Goal: Information Seeking & Learning: Learn about a topic

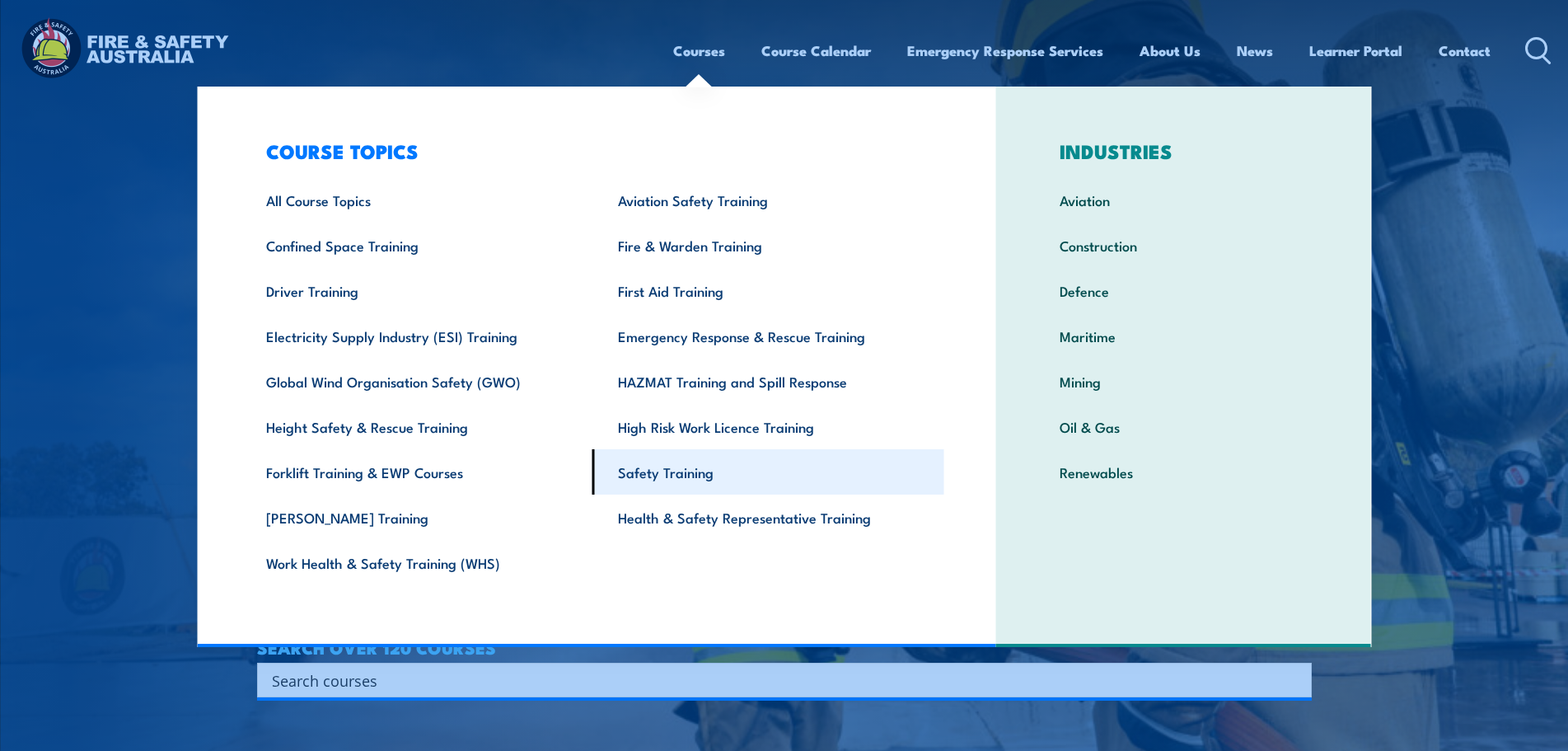
click at [687, 473] on link "Safety Training" at bounding box center [768, 472] width 352 height 45
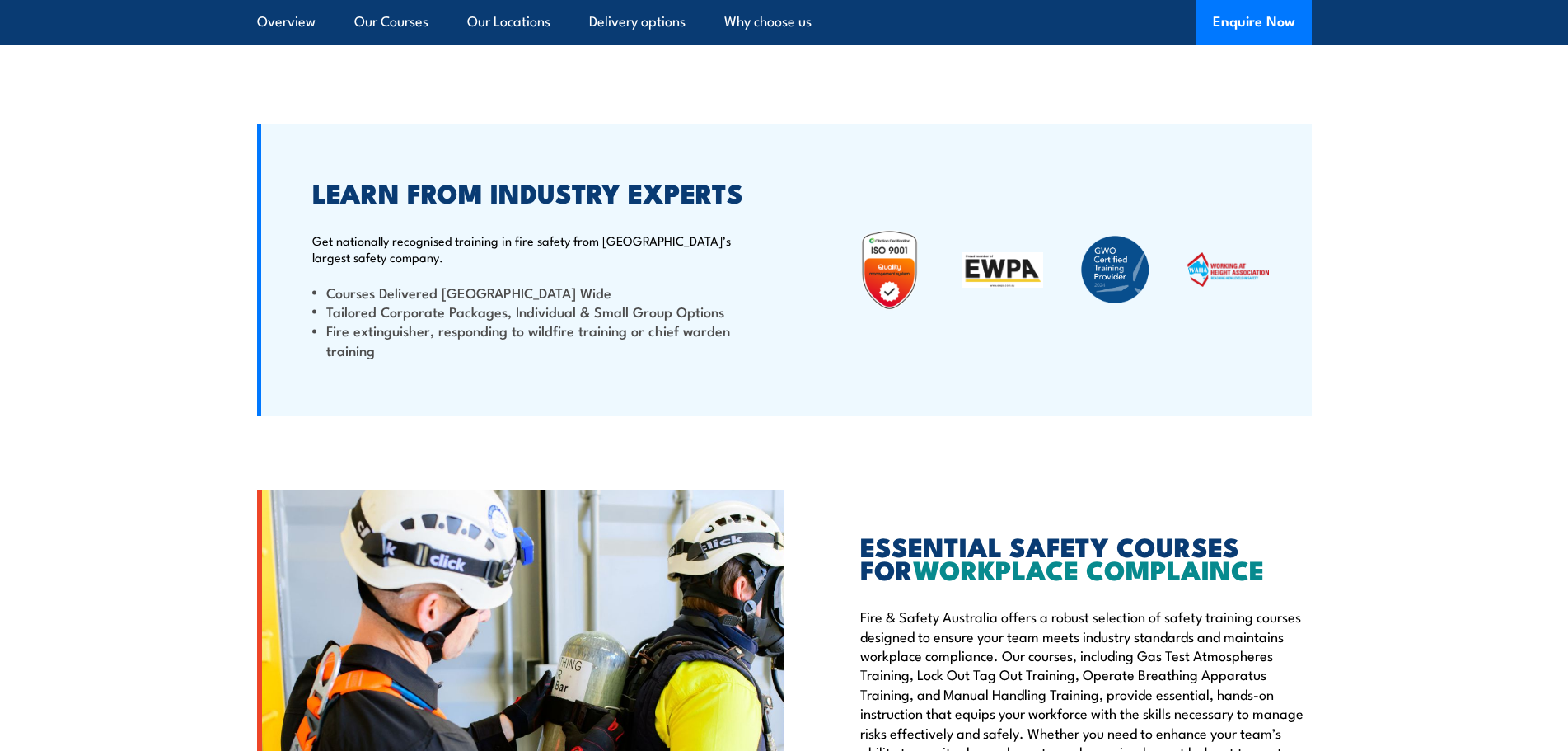
scroll to position [4699, 0]
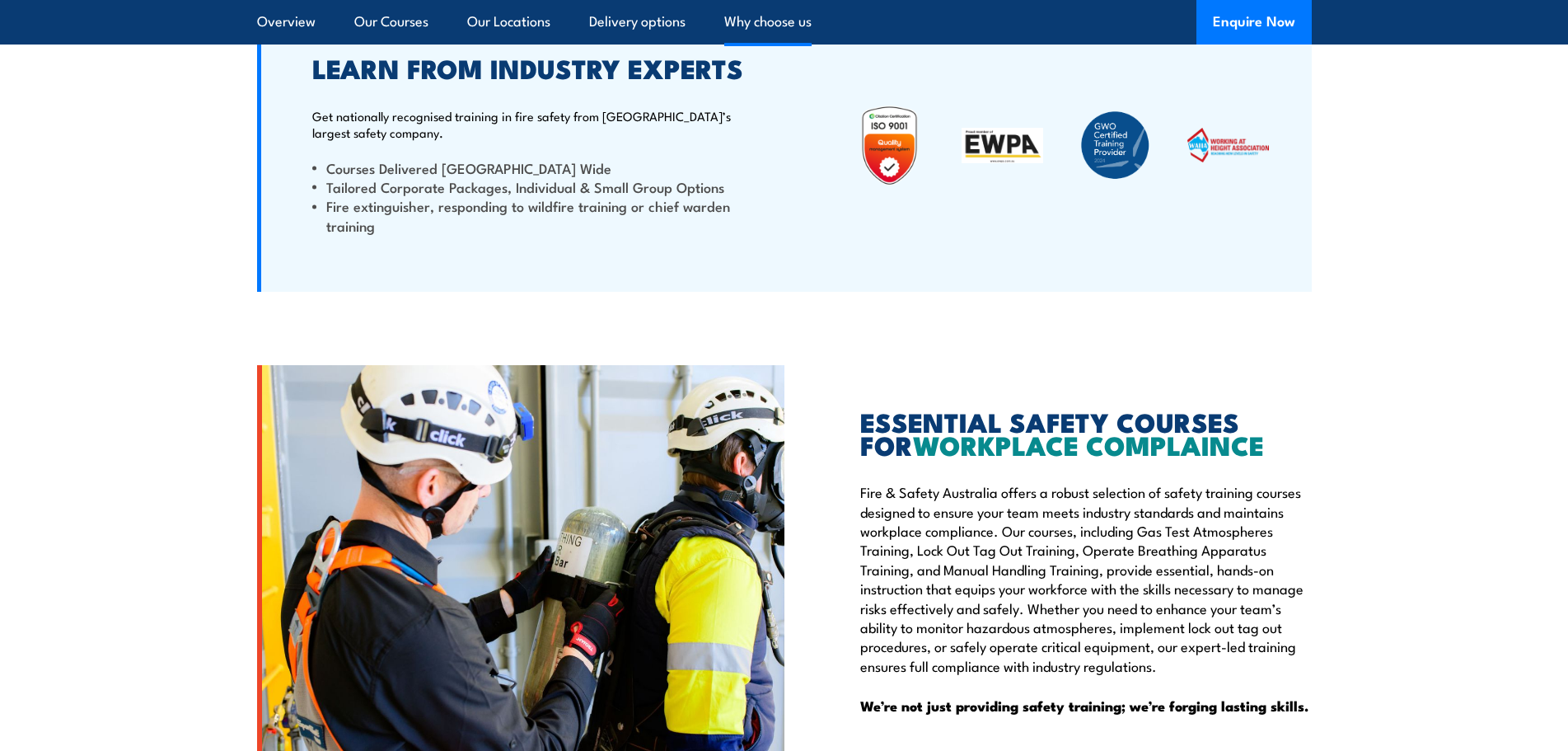
drag, startPoint x: 877, startPoint y: 556, endPoint x: 892, endPoint y: 589, distance: 36.2
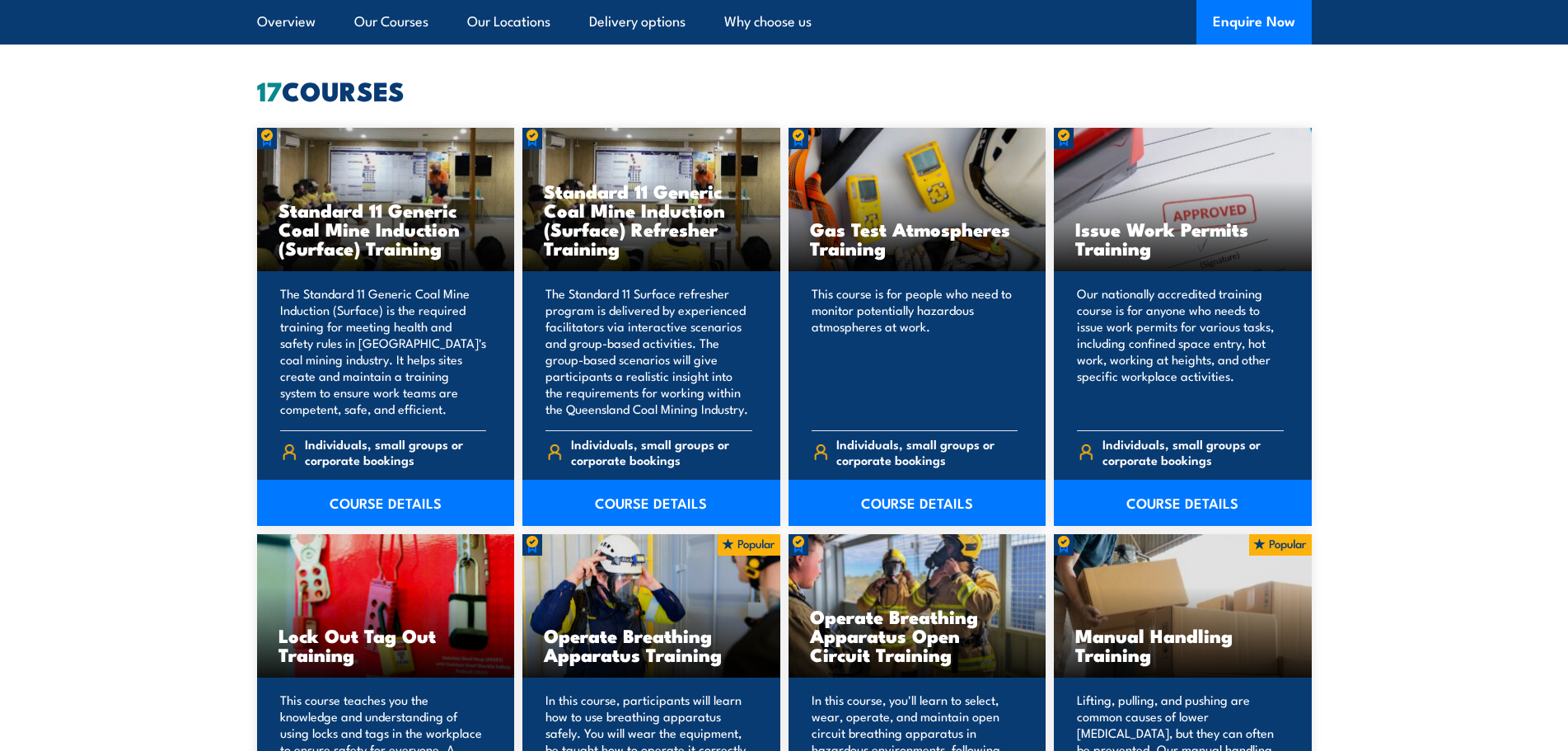
scroll to position [863, 0]
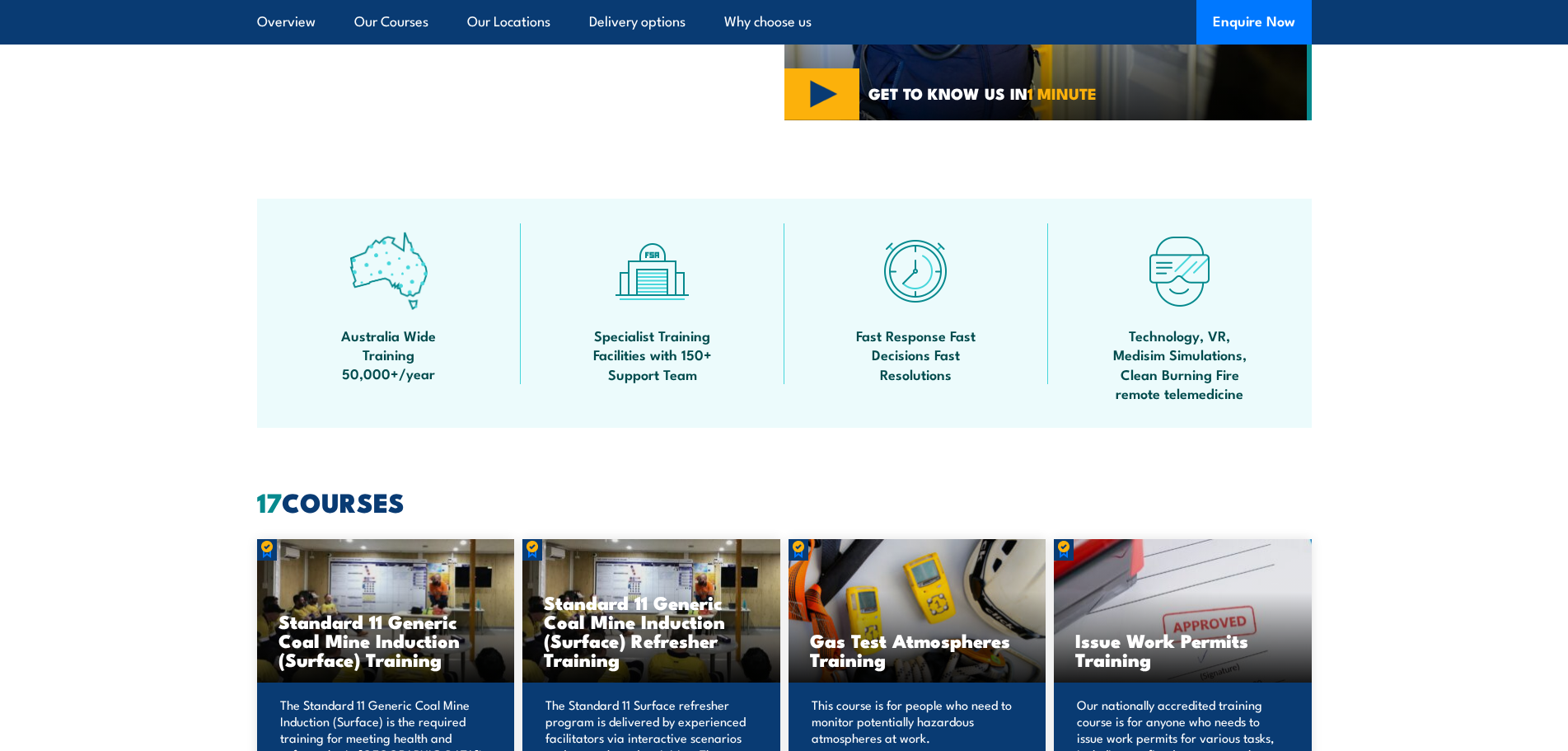
drag, startPoint x: 417, startPoint y: 500, endPoint x: 110, endPoint y: 496, distance: 307.0
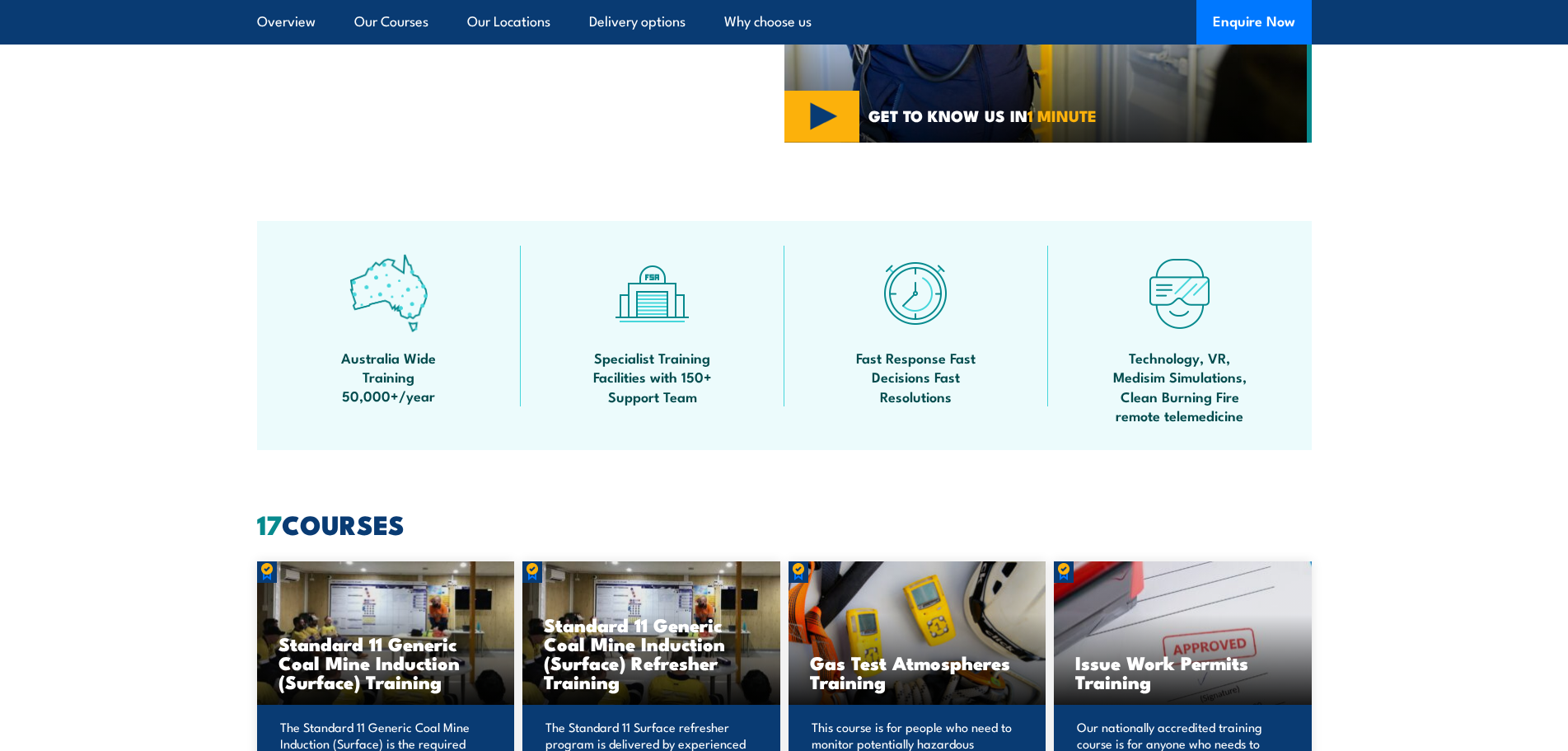
scroll to position [906, 0]
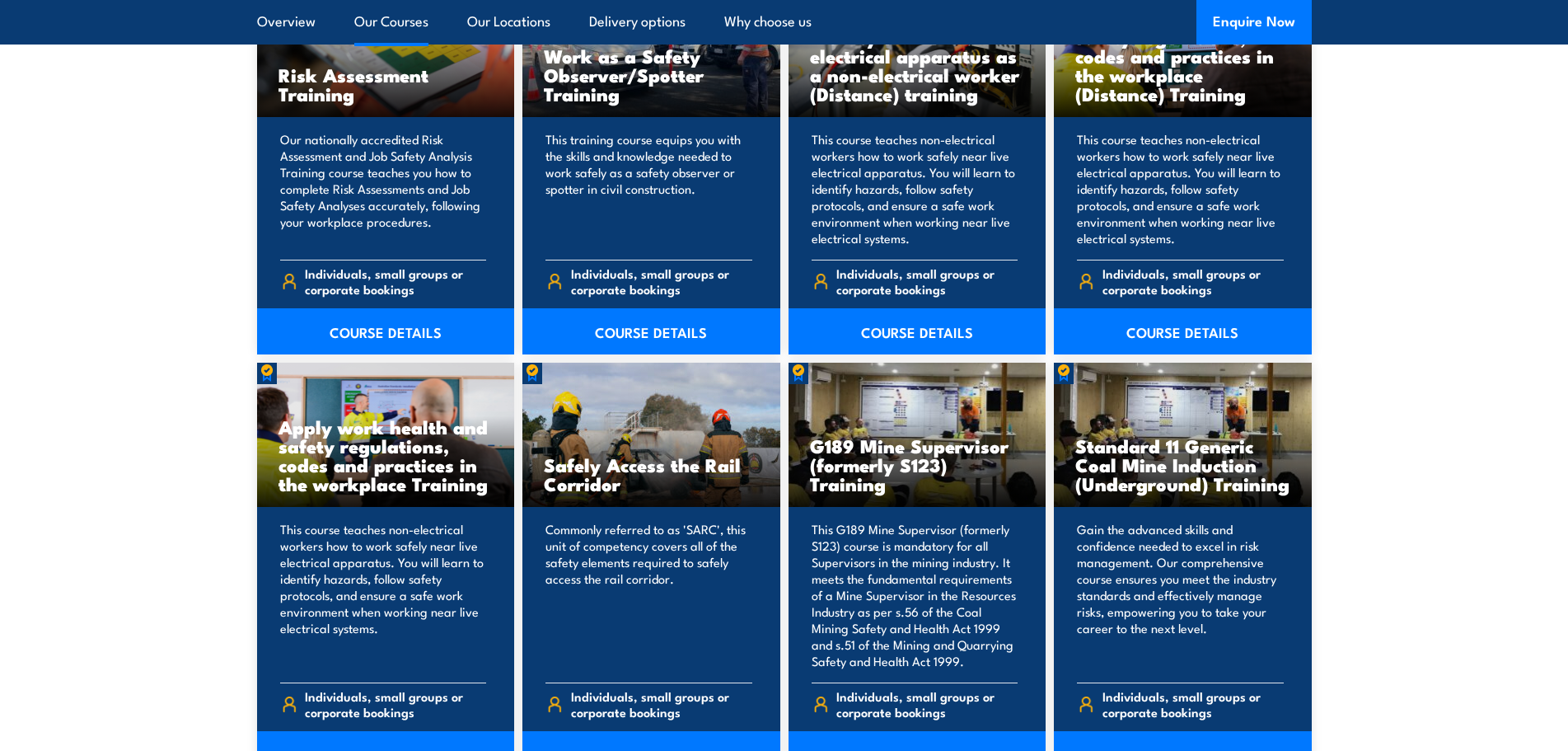
scroll to position [2391, 0]
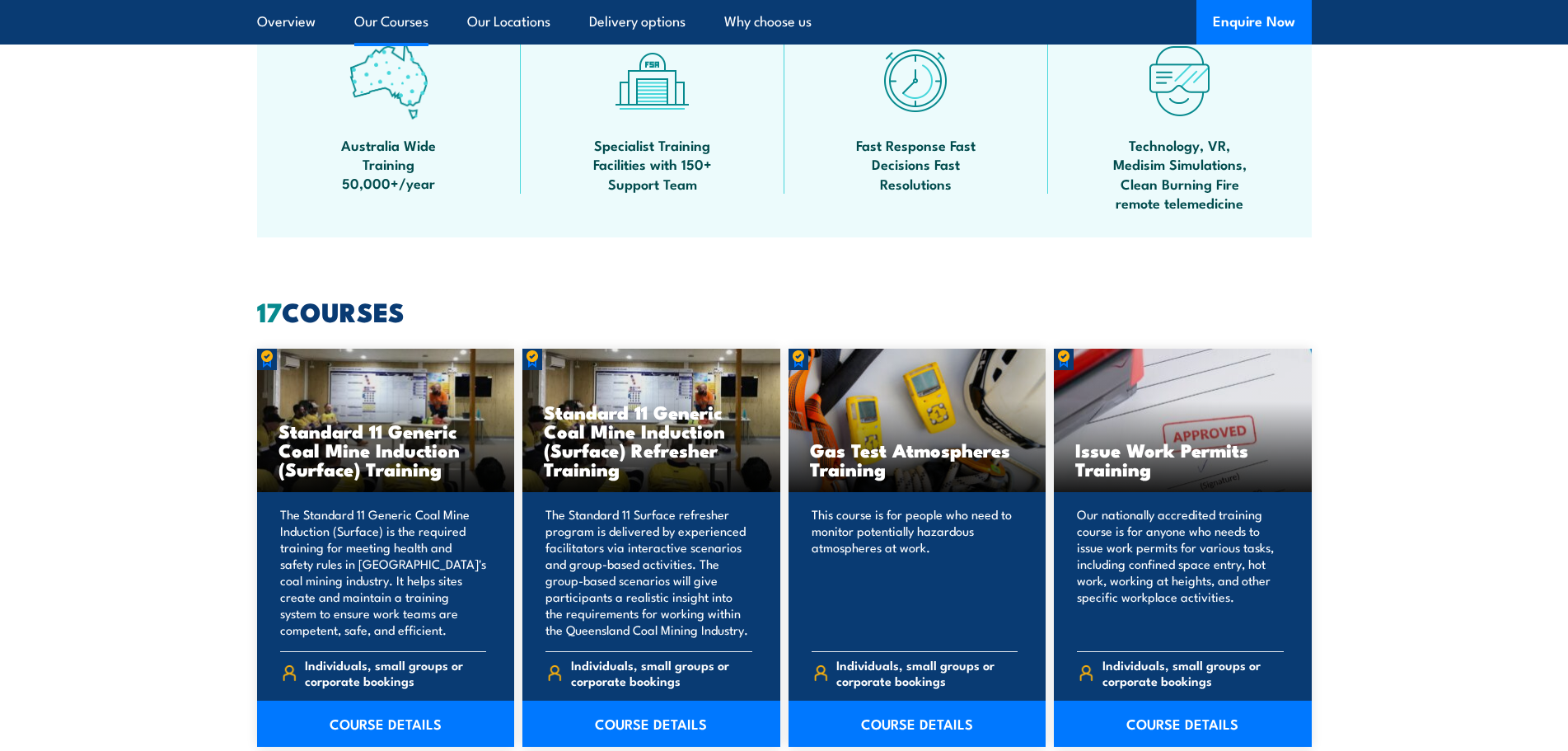
drag, startPoint x: 566, startPoint y: 542, endPoint x: 578, endPoint y: 334, distance: 208.3
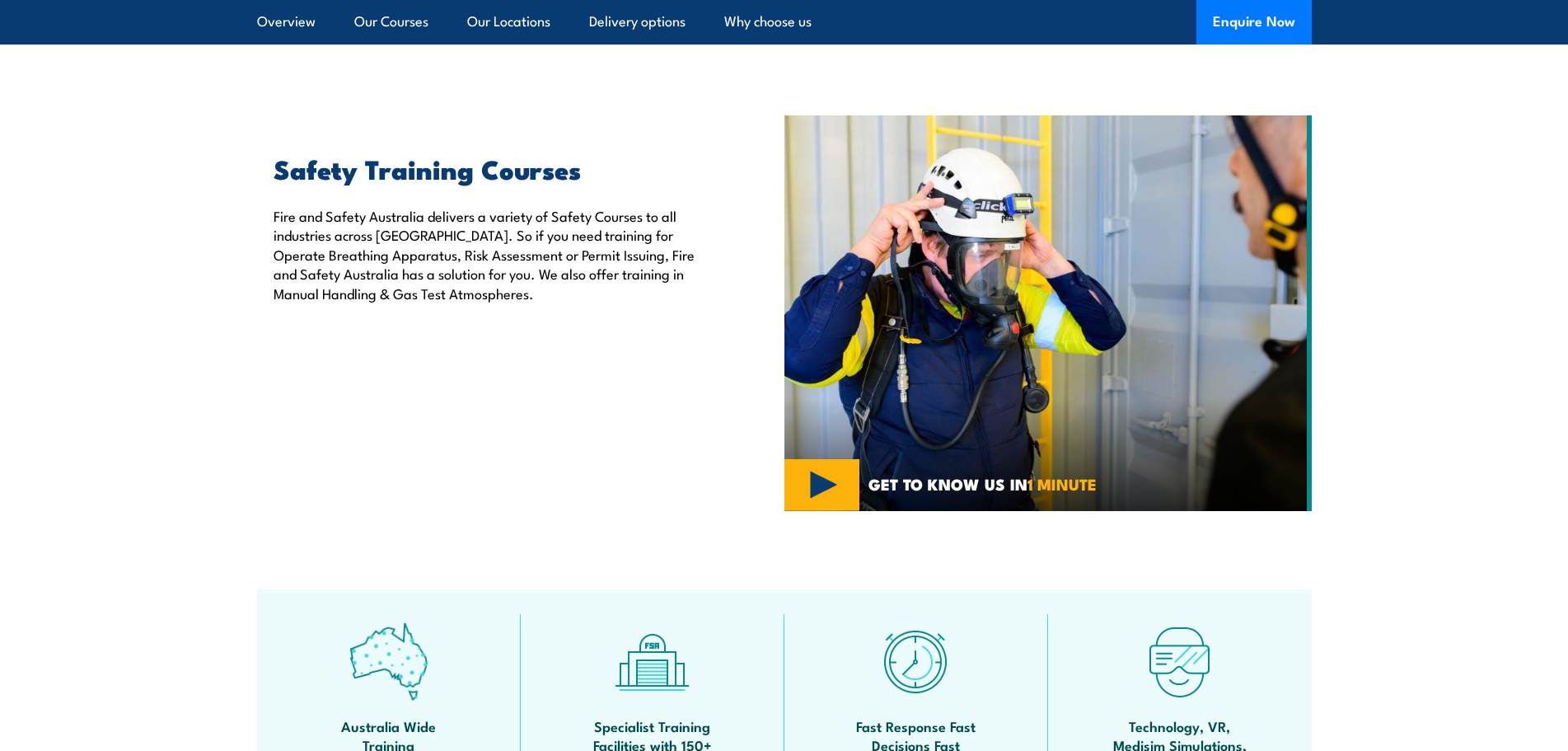
scroll to position [0, 0]
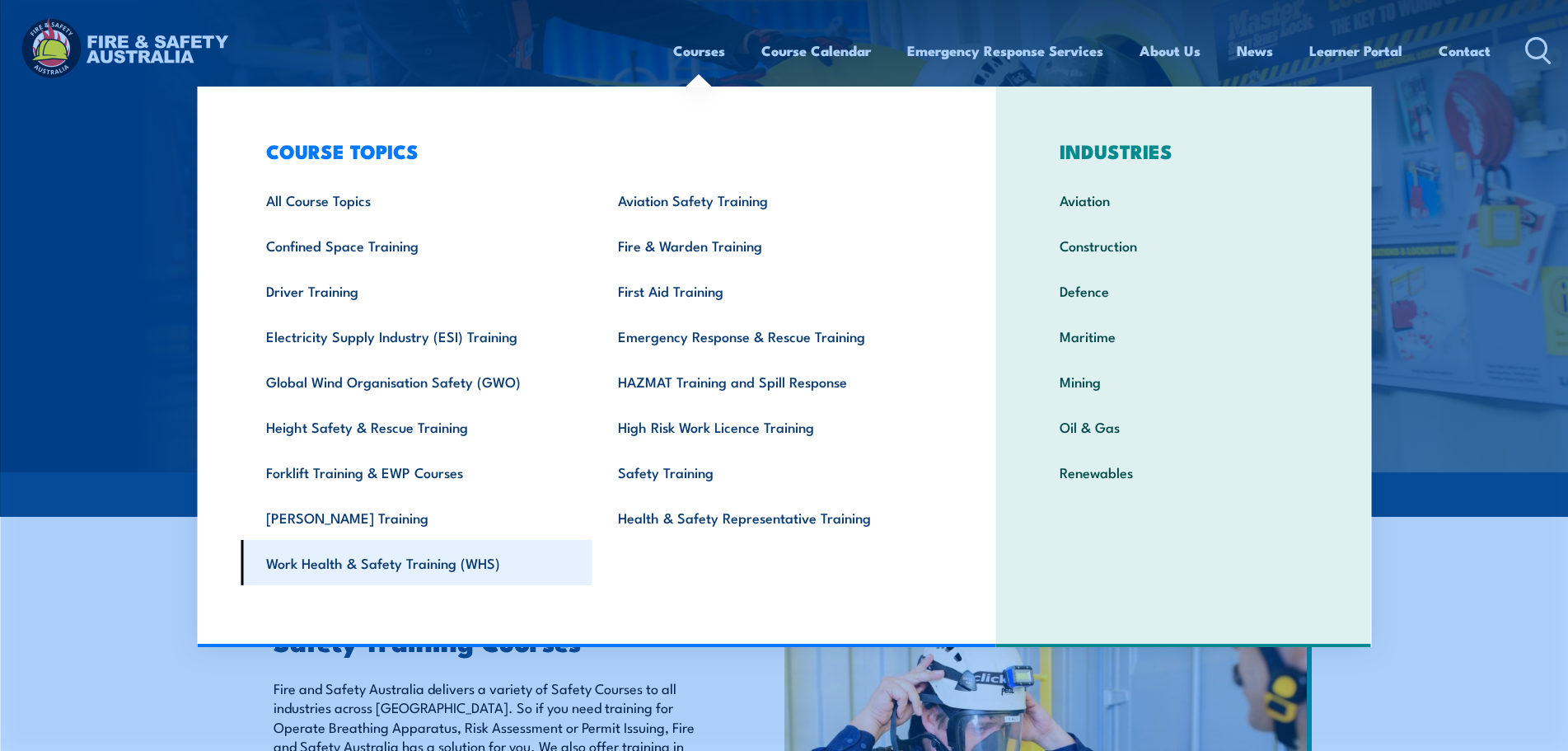
click at [420, 569] on link "Work Health & Safety Training (WHS)" at bounding box center [417, 562] width 352 height 45
